Goal: Task Accomplishment & Management: Manage account settings

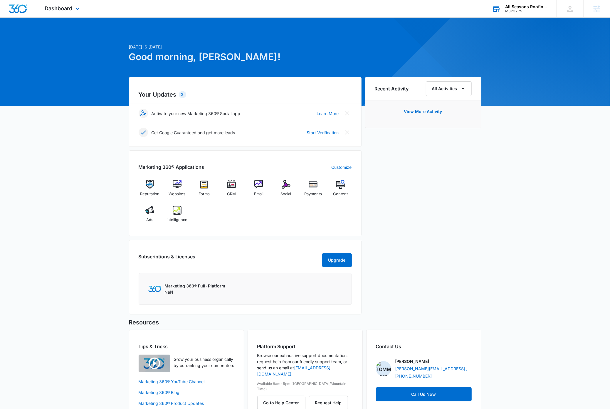
click at [535, 9] on div "M323779" at bounding box center [526, 11] width 43 height 4
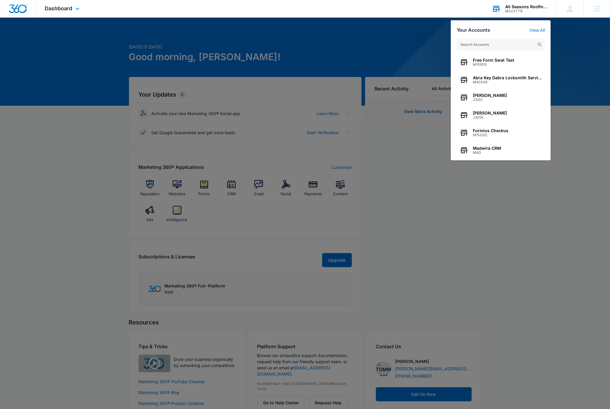
click at [511, 45] on input "text" at bounding box center [500, 45] width 88 height 12
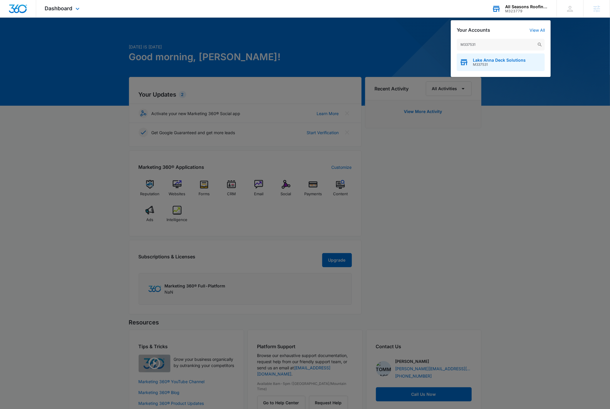
type input "M337531"
click at [523, 66] on span "M337531" at bounding box center [498, 65] width 53 height 4
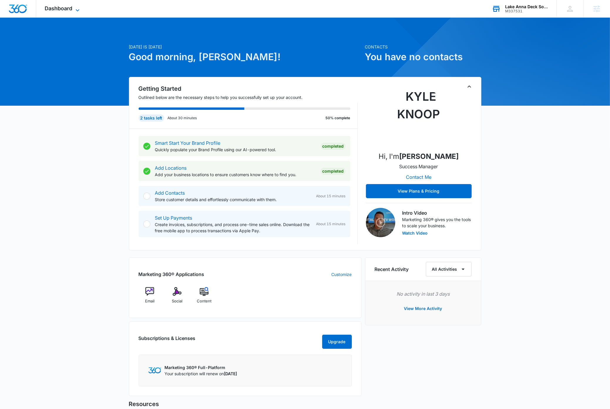
click at [78, 9] on icon at bounding box center [77, 10] width 7 height 7
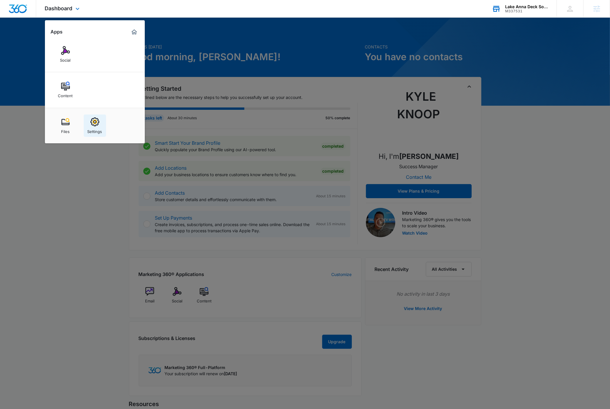
click at [90, 127] on div "Settings" at bounding box center [94, 130] width 15 height 8
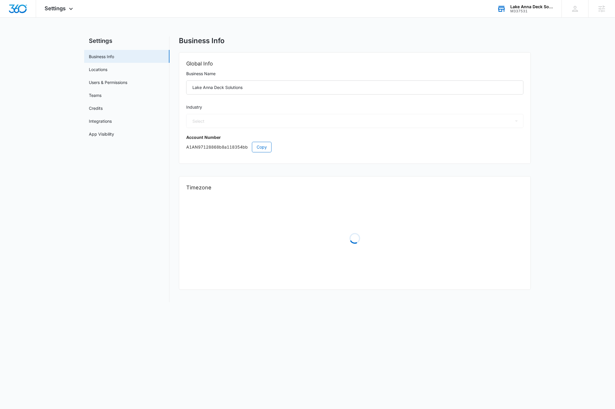
select select "4"
select select "US"
select select "America/Denver"
click at [259, 149] on span "Copy" at bounding box center [262, 147] width 10 height 6
click at [20, 8] on img "Dashboard" at bounding box center [18, 8] width 19 height 9
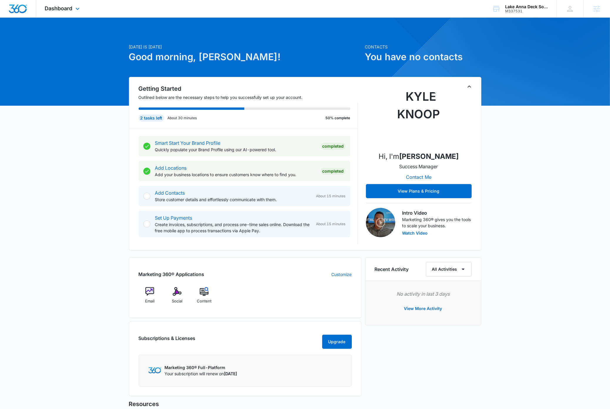
drag, startPoint x: 78, startPoint y: 12, endPoint x: 77, endPoint y: 25, distance: 13.2
click at [78, 12] on icon at bounding box center [77, 8] width 7 height 7
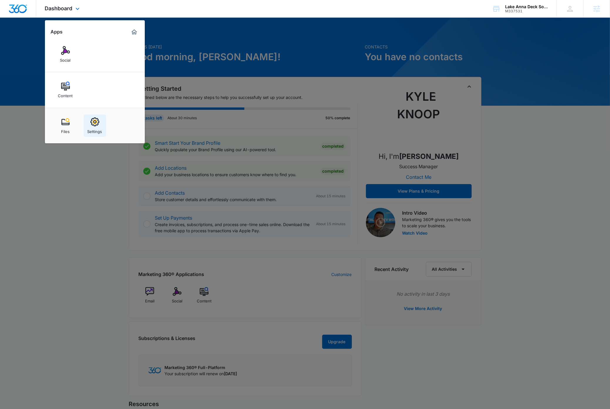
click at [92, 123] on img at bounding box center [94, 121] width 9 height 9
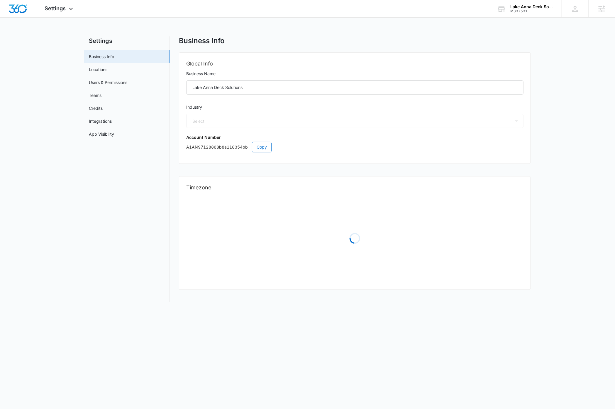
select select "4"
select select "US"
select select "America/Denver"
click at [102, 134] on link "App Visibility" at bounding box center [101, 134] width 25 height 6
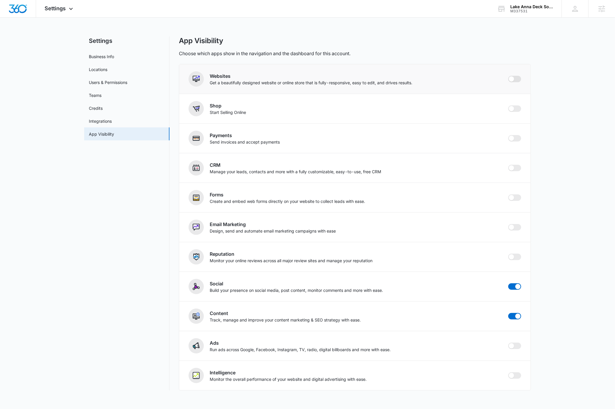
click at [514, 79] on span at bounding box center [511, 78] width 5 height 5
click at [509, 76] on input "checkbox" at bounding box center [508, 75] width 0 height 0
checkbox input "true"
click at [511, 168] on span at bounding box center [511, 167] width 5 height 5
click at [509, 165] on input "checkbox" at bounding box center [508, 164] width 0 height 0
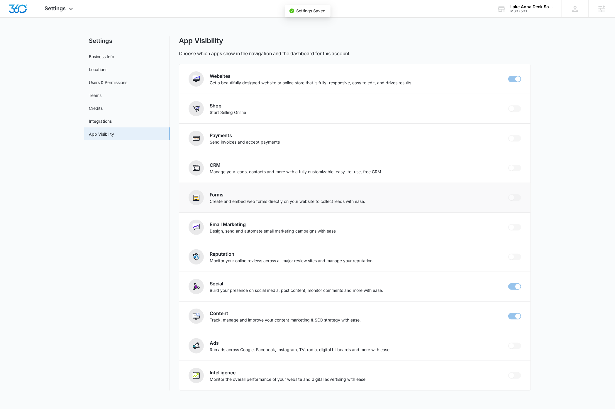
checkbox input "true"
click at [512, 199] on span at bounding box center [511, 197] width 5 height 5
click at [509, 194] on input "checkbox" at bounding box center [508, 194] width 0 height 0
checkbox input "true"
click at [512, 228] on span at bounding box center [511, 226] width 5 height 5
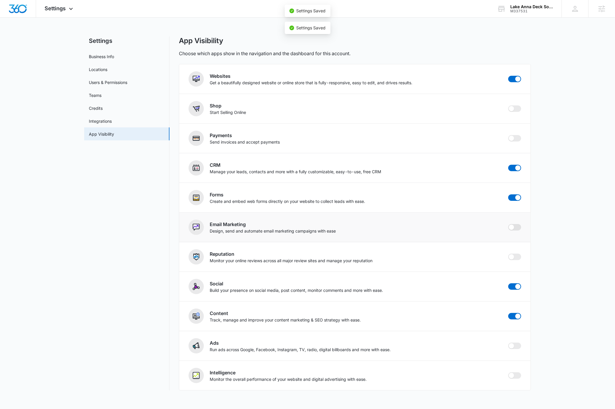
click at [509, 224] on input "checkbox" at bounding box center [508, 224] width 0 height 0
checkbox input "false"
click at [512, 258] on span at bounding box center [511, 256] width 5 height 5
click at [509, 254] on input "checkbox" at bounding box center [508, 253] width 0 height 0
checkbox input "true"
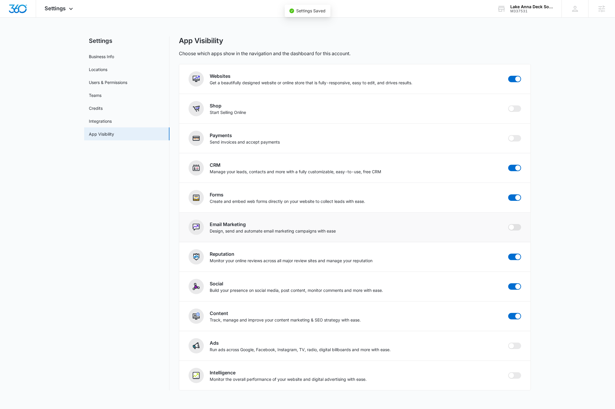
click at [513, 227] on span at bounding box center [511, 226] width 5 height 5
click at [509, 224] on input "checkbox" at bounding box center [508, 224] width 0 height 0
checkbox input "false"
click at [512, 347] on span at bounding box center [511, 345] width 5 height 5
click at [509, 342] on input "checkbox" at bounding box center [508, 342] width 0 height 0
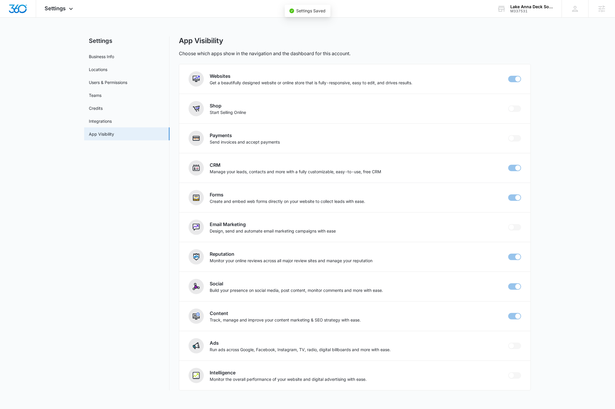
checkbox input "true"
click at [512, 376] on span at bounding box center [511, 375] width 5 height 5
click at [509, 372] on input "checkbox" at bounding box center [508, 372] width 0 height 0
checkbox input "true"
click at [21, 11] on img "Dashboard" at bounding box center [18, 8] width 19 height 9
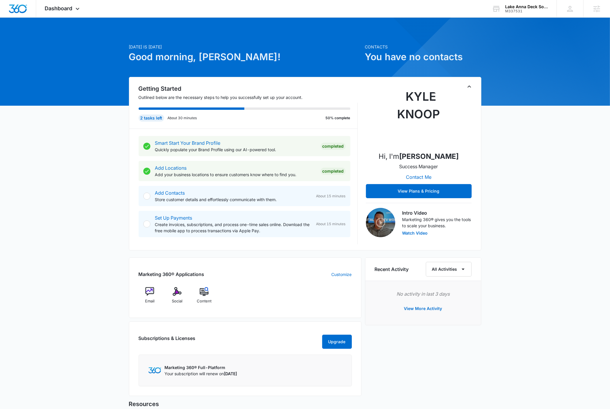
click at [550, 254] on div "[DATE] is [DATE] Good morning, [PERSON_NAME]! Contacts You have no contacts Get…" at bounding box center [305, 266] width 610 height 483
click at [79, 7] on icon at bounding box center [77, 10] width 7 height 7
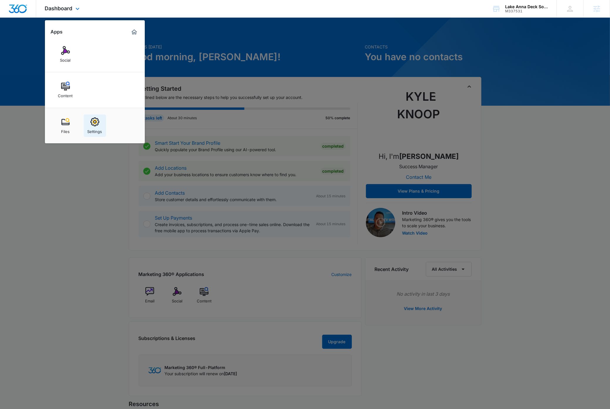
click at [95, 124] on img at bounding box center [94, 121] width 9 height 9
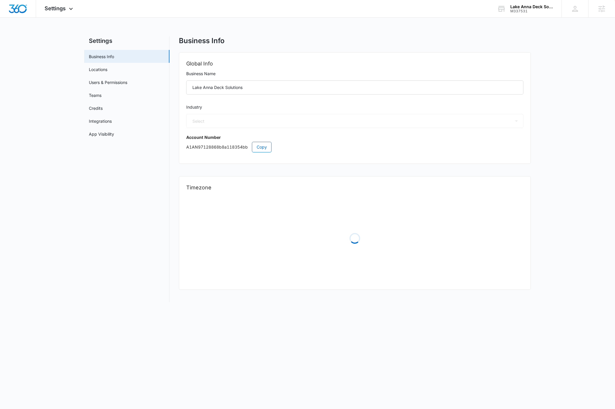
select select "4"
select select "US"
select select "America/Denver"
click at [261, 147] on span "Copy" at bounding box center [262, 147] width 10 height 6
click at [20, 11] on img "Dashboard" at bounding box center [18, 8] width 19 height 9
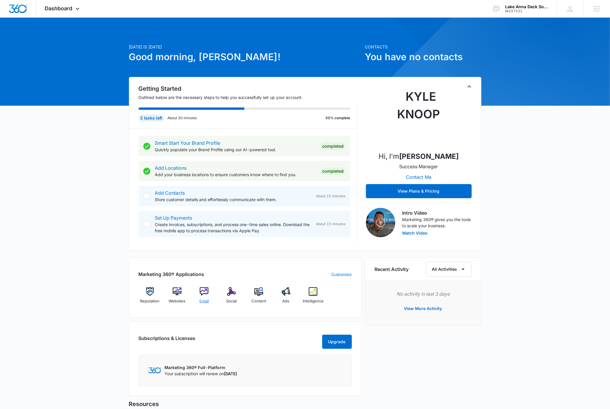
click at [205, 303] on span "Email" at bounding box center [203, 301] width 9 height 6
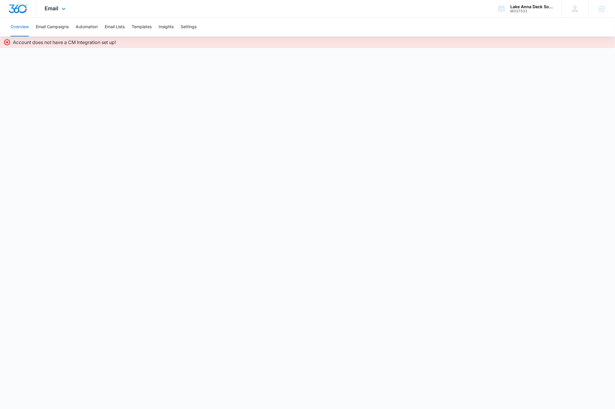
click at [14, 7] on img "Dashboard" at bounding box center [18, 8] width 19 height 9
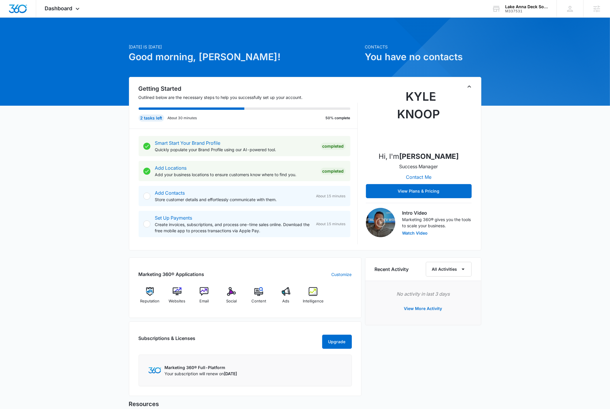
click at [109, 210] on div "Today is Thursday, September 11th Good morning, Dave! Contacts You have no cont…" at bounding box center [305, 266] width 610 height 483
click at [78, 9] on icon at bounding box center [77, 10] width 7 height 7
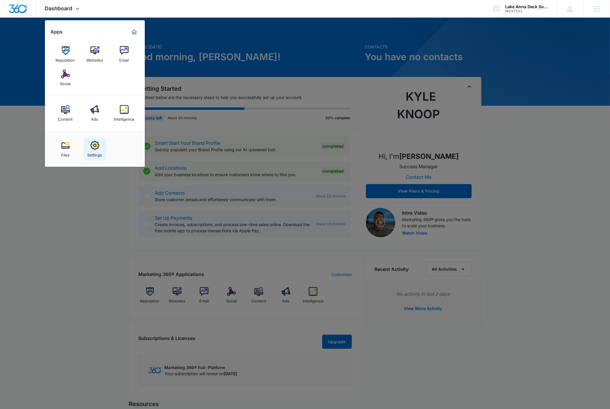
click at [97, 151] on div "Settings" at bounding box center [94, 154] width 15 height 8
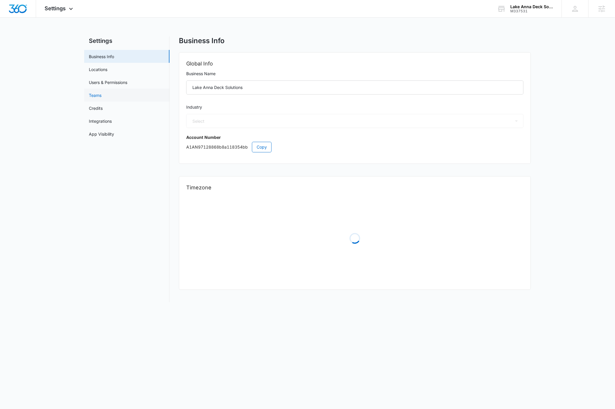
select select "4"
select select "US"
select select "America/Denver"
click at [262, 148] on span "Copy" at bounding box center [262, 147] width 10 height 6
click at [255, 88] on input "Lake Anna Deck Solutions" at bounding box center [354, 87] width 337 height 14
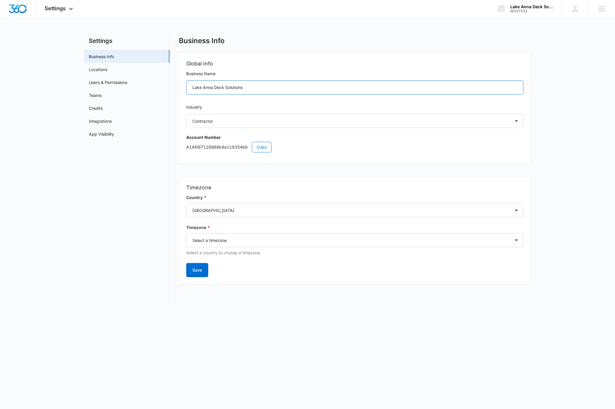
click at [255, 88] on input "Lake Anna Deck Solutions" at bounding box center [354, 87] width 337 height 14
click at [274, 90] on input "Lake Anna Deck Solutions" at bounding box center [354, 87] width 337 height 14
click at [262, 148] on span "Copy" at bounding box center [262, 147] width 10 height 6
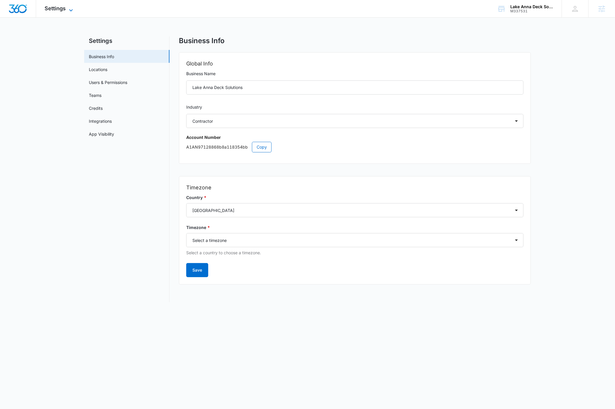
click at [73, 9] on icon at bounding box center [70, 10] width 7 height 7
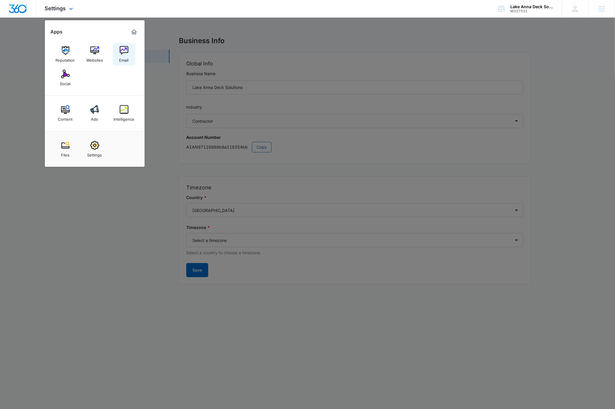
click at [123, 49] on img at bounding box center [124, 50] width 9 height 9
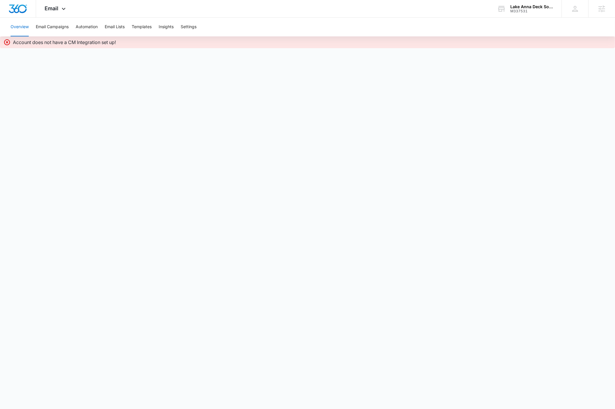
click at [199, 130] on body "Email Apps Reputation Websites Email Social Content Ads Intelligence Files Sett…" at bounding box center [307, 204] width 615 height 409
click at [528, 7] on div "Lake Anna Deck Solutions" at bounding box center [532, 6] width 43 height 5
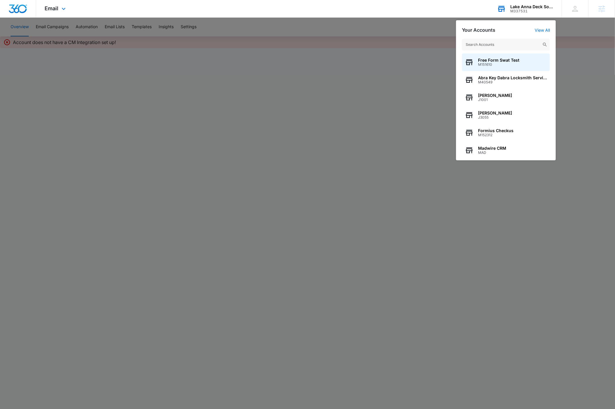
click at [510, 47] on input "text" at bounding box center [506, 45] width 88 height 12
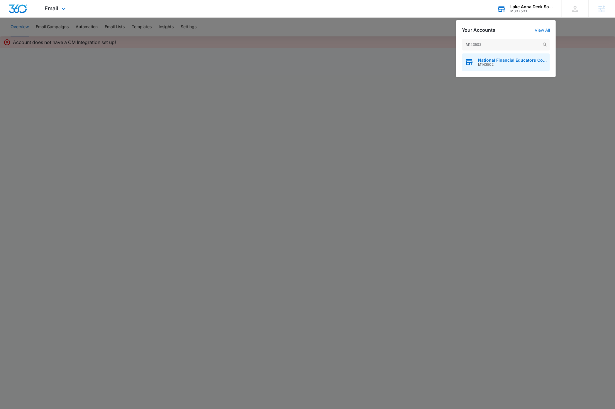
type input "M143502"
click at [501, 58] on span "National Financial Educators Council" at bounding box center [512, 60] width 69 height 5
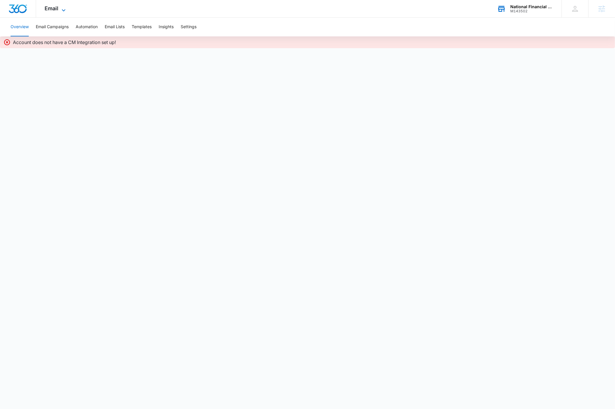
click at [63, 7] on icon at bounding box center [63, 10] width 7 height 7
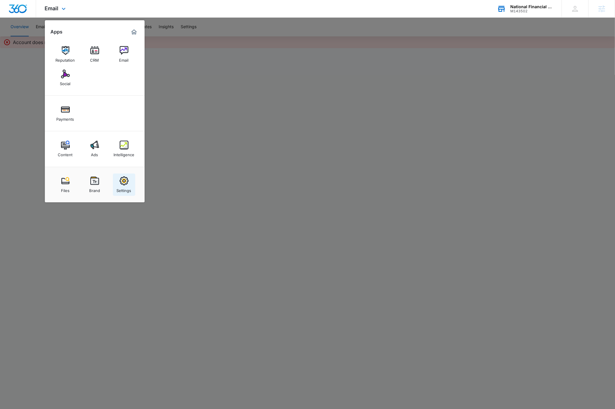
click at [125, 180] on img at bounding box center [124, 180] width 9 height 9
select select "31"
select select "US"
select select "America/Chicago"
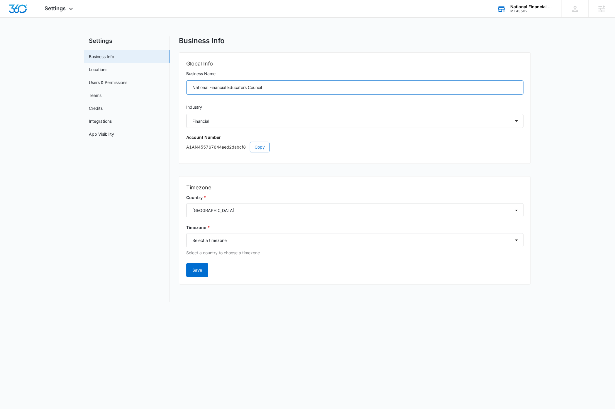
click at [268, 89] on input "National Financial Educators Council" at bounding box center [354, 87] width 337 height 14
drag, startPoint x: 264, startPoint y: 147, endPoint x: 247, endPoint y: 185, distance: 41.5
click at [263, 147] on span "Copy" at bounding box center [260, 147] width 10 height 6
